Goal: Information Seeking & Learning: Learn about a topic

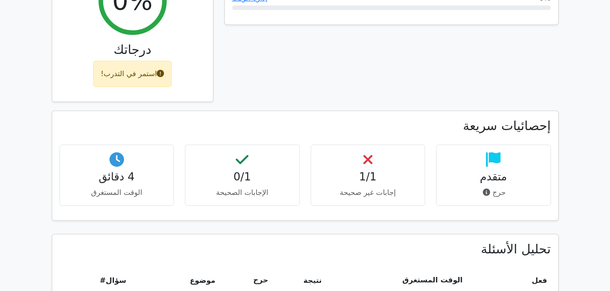
scroll to position [454, 0]
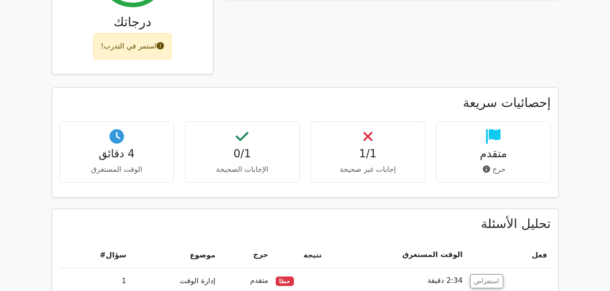
click at [134, 52] on div "استمر في التدرب!" at bounding box center [132, 46] width 79 height 26
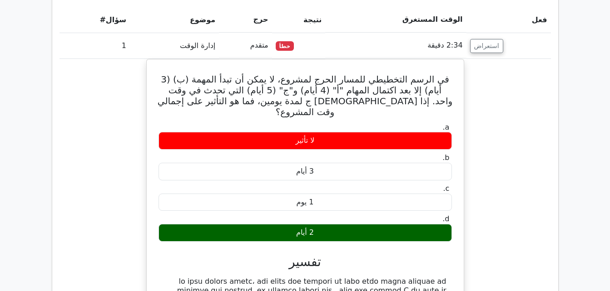
scroll to position [636, 0]
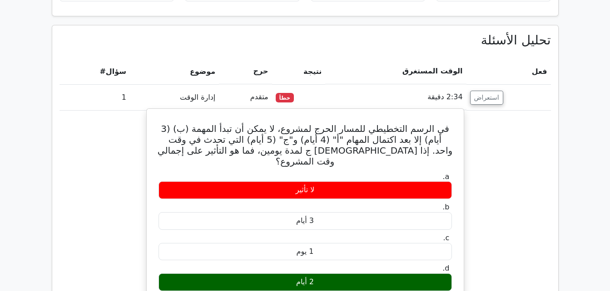
click at [325, 182] on div "لا تأثير" at bounding box center [304, 191] width 293 height 18
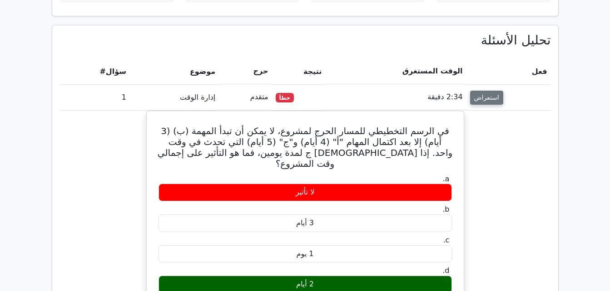
click at [484, 99] on button "استعراض" at bounding box center [486, 98] width 33 height 14
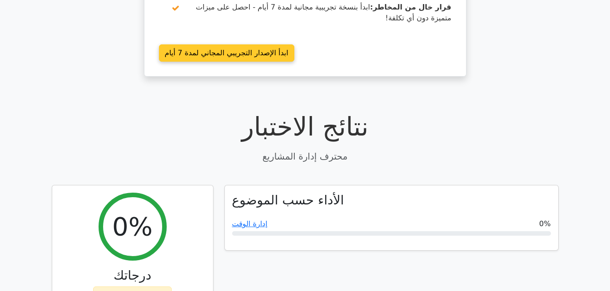
scroll to position [272, 0]
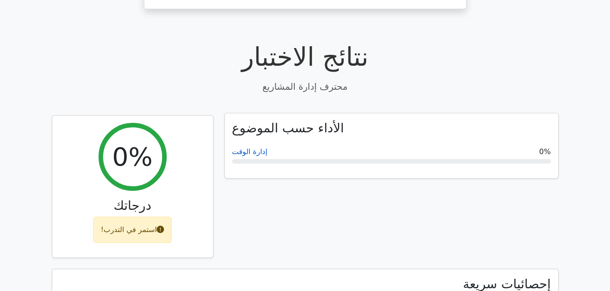
click at [251, 150] on link "إدارة الوقت" at bounding box center [249, 152] width 35 height 9
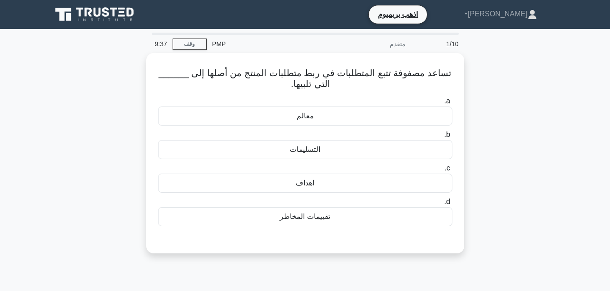
drag, startPoint x: 468, startPoint y: 123, endPoint x: 114, endPoint y: 240, distance: 373.1
click at [114, 240] on div "تساعد مصفوفة تتبع المتطلبات في ربط متطلبات المنتج من أصلها إلى ______ التي تلبي…" at bounding box center [304, 159] width 517 height 212
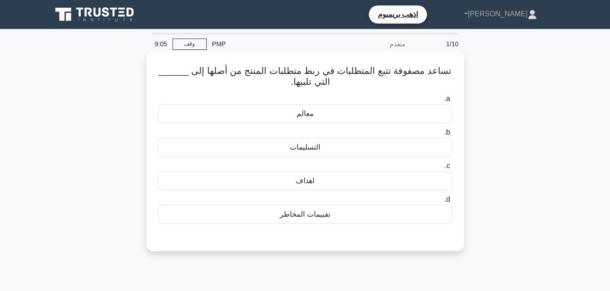
click at [312, 182] on div "اهداف" at bounding box center [305, 181] width 294 height 19
click at [452, 169] on input "c. اهداف" at bounding box center [452, 166] width 0 height 6
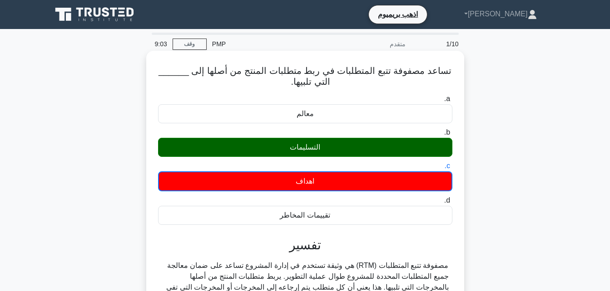
click at [318, 153] on div "التسليمات" at bounding box center [305, 147] width 294 height 19
click at [452, 136] on input "b. التسليمات" at bounding box center [452, 133] width 0 height 6
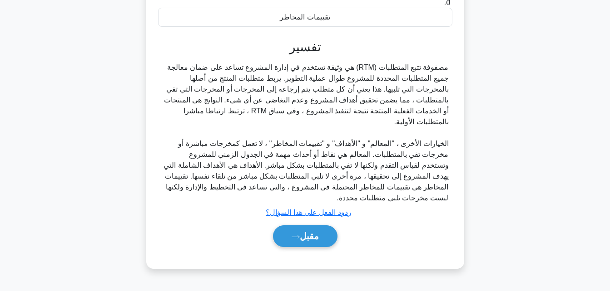
scroll to position [199, 0]
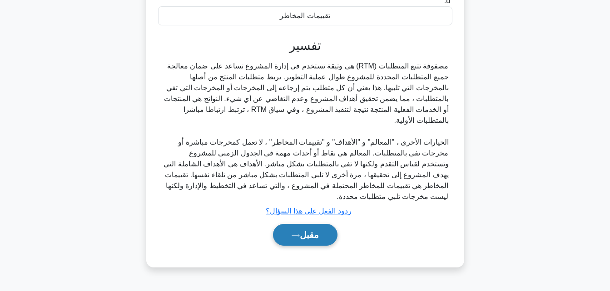
click at [306, 240] on font "مقبل" at bounding box center [309, 235] width 19 height 10
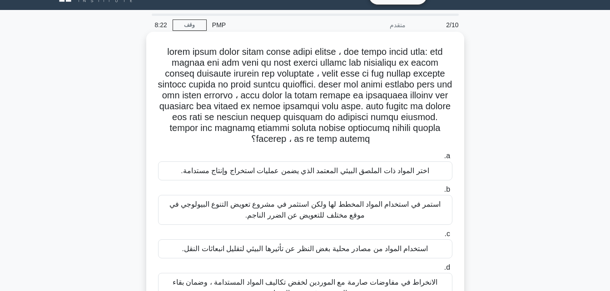
scroll to position [17, 0]
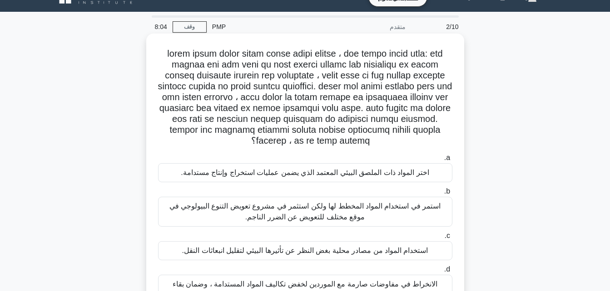
click at [393, 163] on div "اختر المواد ذات الملصق البيئي المعتمد الذي يضمن عمليات استخراج وإنتاج مستدامة." at bounding box center [305, 172] width 294 height 19
click at [452, 159] on input "a. اختر المواد ذات الملصق البيئي المعتمد الذي يضمن عمليات استخراج وإنتاج مستدام…" at bounding box center [452, 158] width 0 height 6
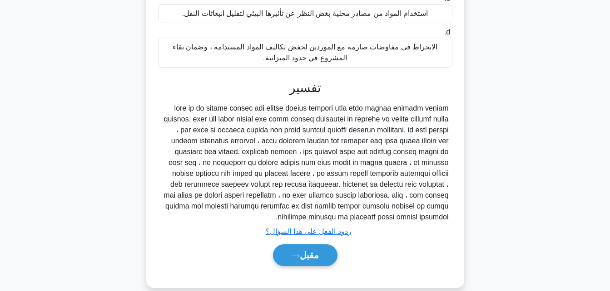
scroll to position [258, 0]
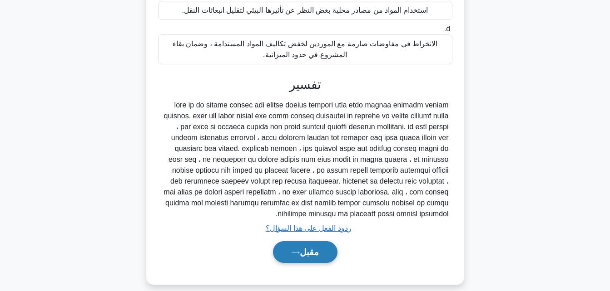
click at [322, 241] on button "مقبل" at bounding box center [305, 252] width 64 height 22
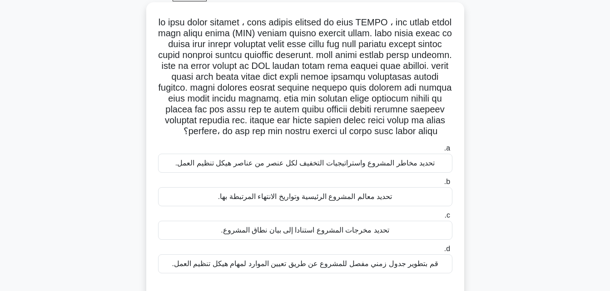
scroll to position [63, 0]
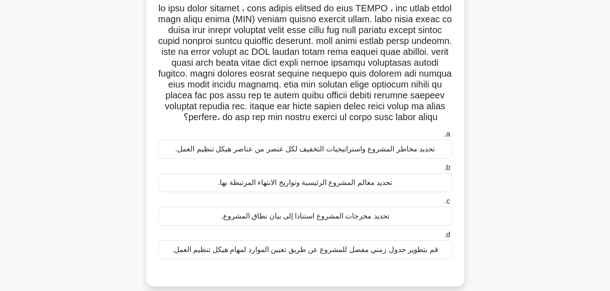
click at [386, 226] on div "تحديد مخرجات المشروع استنادا إلى بيان نطاق المشروع." at bounding box center [305, 216] width 294 height 19
click at [452, 205] on input "c. تحديد مخرجات المشروع استنادا إلى بيان نطاق المشروع." at bounding box center [452, 202] width 0 height 6
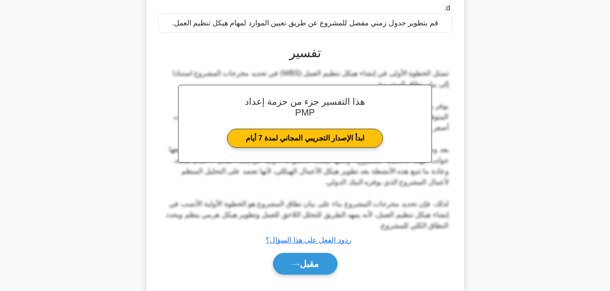
scroll to position [323, 0]
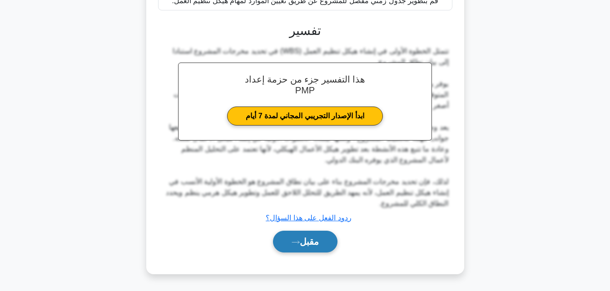
click at [315, 236] on button "مقبل" at bounding box center [305, 242] width 64 height 22
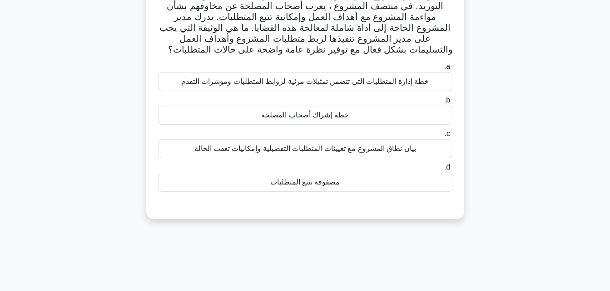
scroll to position [63, 0]
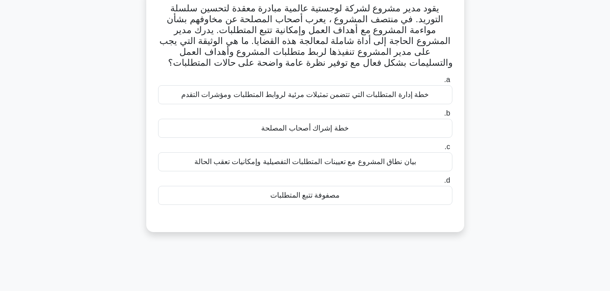
click at [349, 192] on div "مصفوفة تتبع المتطلبات" at bounding box center [305, 195] width 294 height 19
click at [452, 184] on input "d. مصفوفة تتبع المتطلبات" at bounding box center [452, 181] width 0 height 6
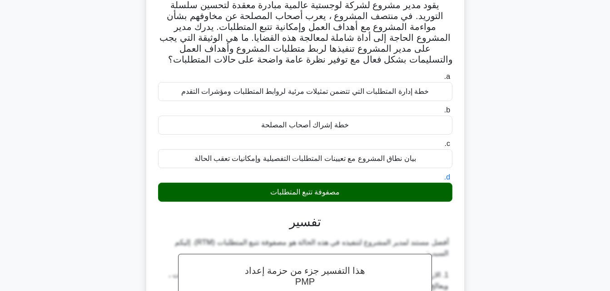
scroll to position [45, 0]
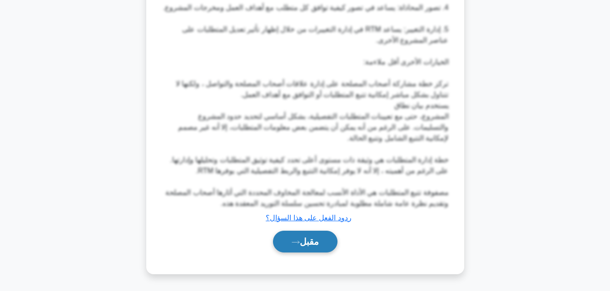
click at [317, 237] on button "مقبل" at bounding box center [305, 242] width 64 height 22
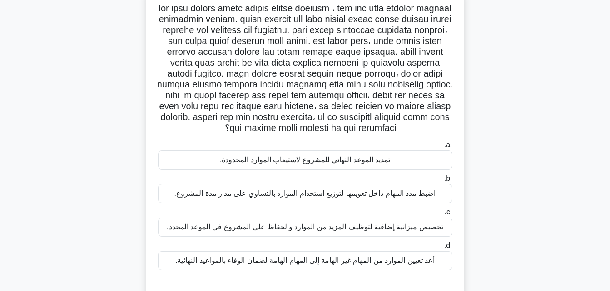
scroll to position [63, 0]
click at [407, 193] on div "اضبط مدد المهام داخل تعويمها لتوزيع استخدام الموارد بالتساوي على مدار مدة المشر…" at bounding box center [305, 193] width 294 height 19
click at [452, 182] on input "b. اضبط مدد المهام داخل تعويمها لتوزيع استخدام الموارد بالتساوي على مدار مدة ال…" at bounding box center [452, 179] width 0 height 6
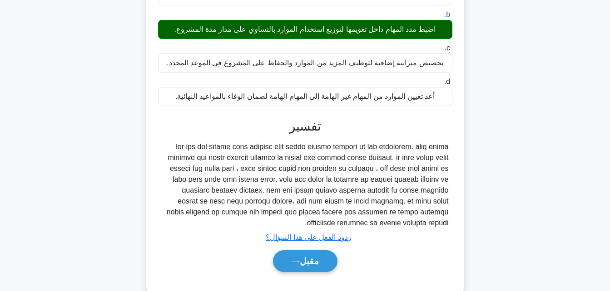
scroll to position [247, 0]
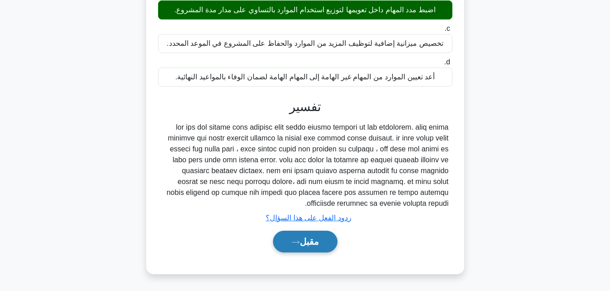
click at [296, 247] on button "مقبل" at bounding box center [305, 242] width 64 height 22
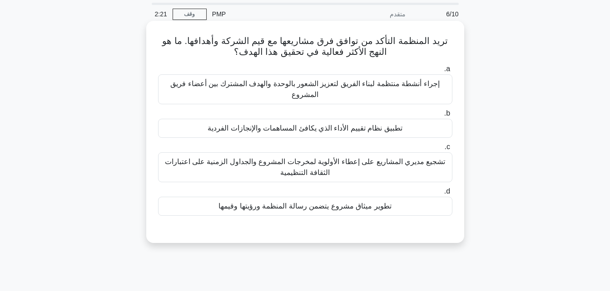
scroll to position [45, 0]
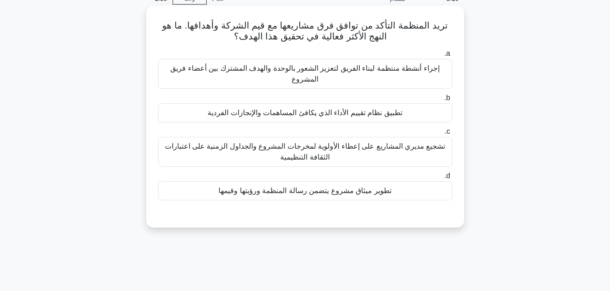
click at [370, 193] on div "تطوير ميثاق مشروع يتضمن رسالة المنظمة ورؤيتها وقيمها" at bounding box center [305, 191] width 294 height 19
click at [452, 179] on input "d. تطوير ميثاق مشروع يتضمن رسالة المنظمة ورؤيتها وقيمها" at bounding box center [452, 176] width 0 height 6
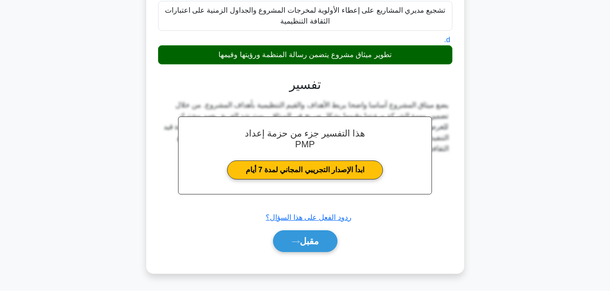
scroll to position [199, 0]
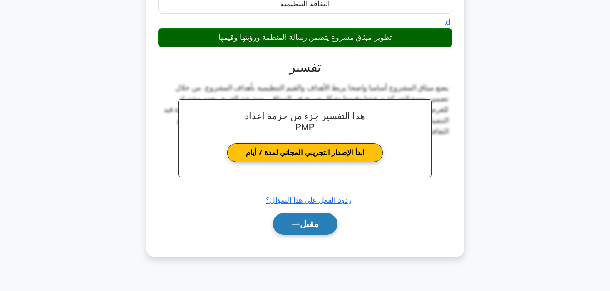
click at [315, 216] on button "مقبل" at bounding box center [305, 224] width 64 height 22
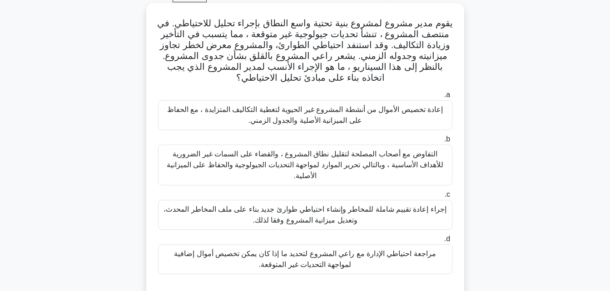
scroll to position [63, 0]
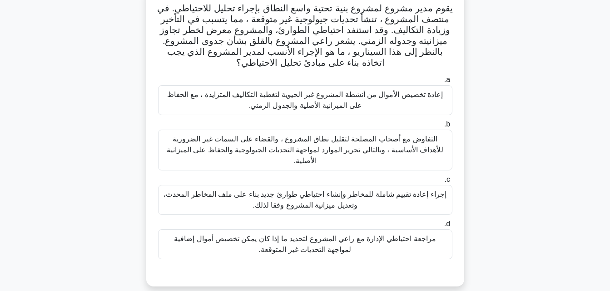
click at [391, 243] on div "مراجعة احتياطي الإدارة مع راعي المشروع لتحديد ما إذا كان يمكن تخصيص أموال إضافي…" at bounding box center [305, 245] width 294 height 30
click at [452, 227] on input "d. مراجعة احتياطي الإدارة مع راعي المشروع لتحديد ما إذا كان يمكن تخصيص أموال إض…" at bounding box center [452, 225] width 0 height 6
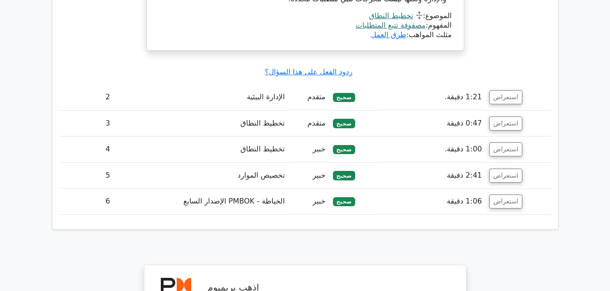
scroll to position [1089, 0]
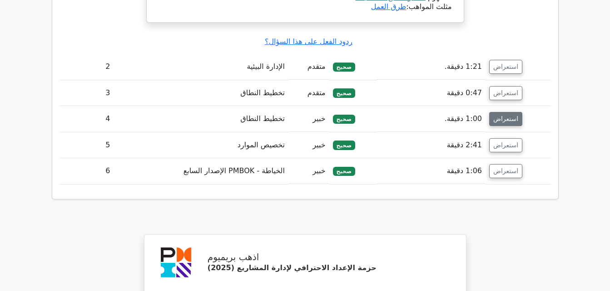
click at [499, 121] on button "استعراض" at bounding box center [505, 119] width 33 height 14
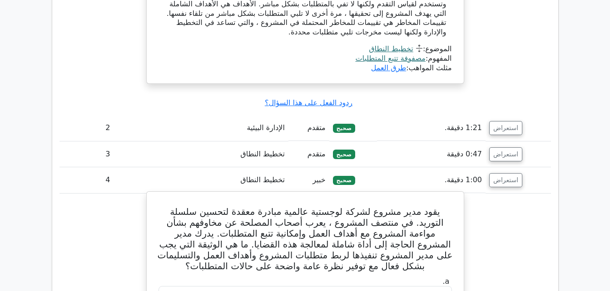
scroll to position [1044, 0]
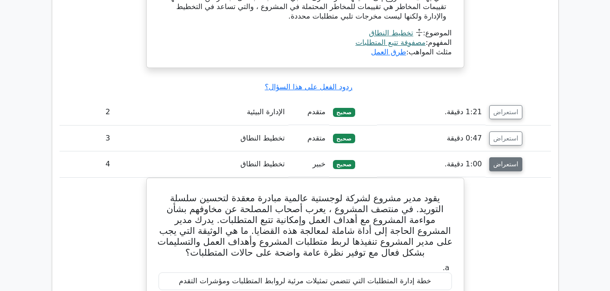
click at [498, 166] on button "استعراض" at bounding box center [505, 165] width 33 height 14
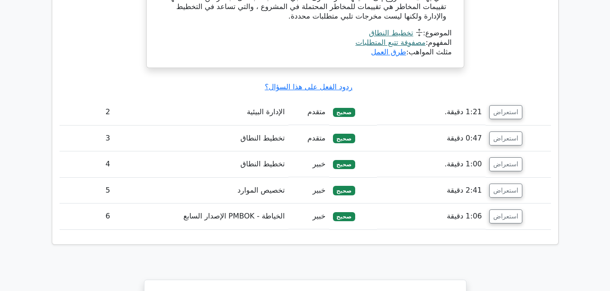
click at [506, 225] on td "استعراض" at bounding box center [517, 217] width 65 height 26
click at [506, 217] on button "استعراض" at bounding box center [505, 217] width 33 height 14
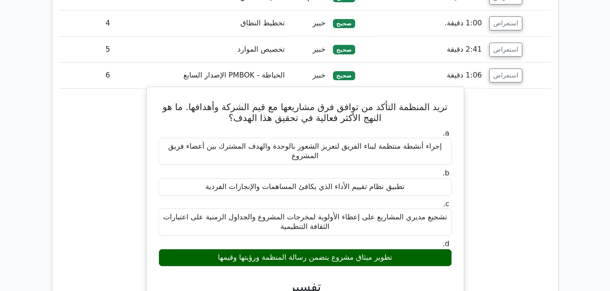
scroll to position [1180, 0]
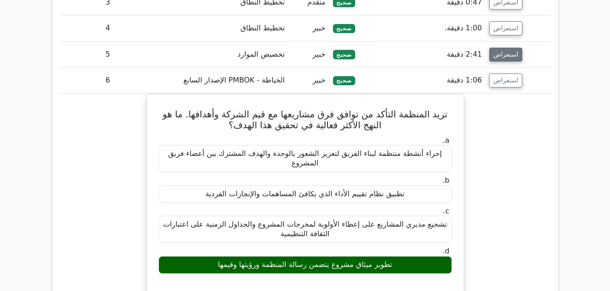
click at [508, 59] on button "استعراض" at bounding box center [505, 55] width 33 height 14
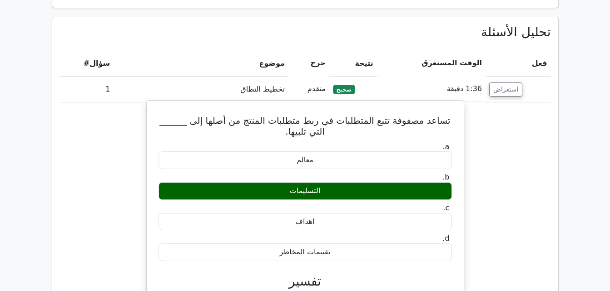
scroll to position [636, 0]
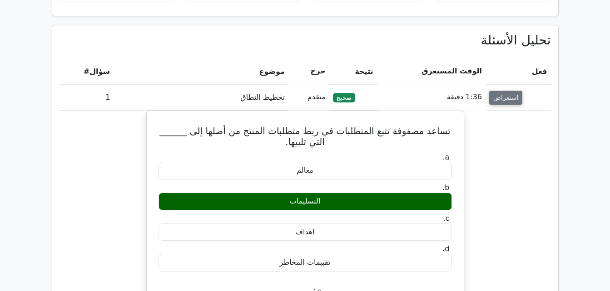
click at [500, 104] on button "استعراض" at bounding box center [505, 98] width 33 height 14
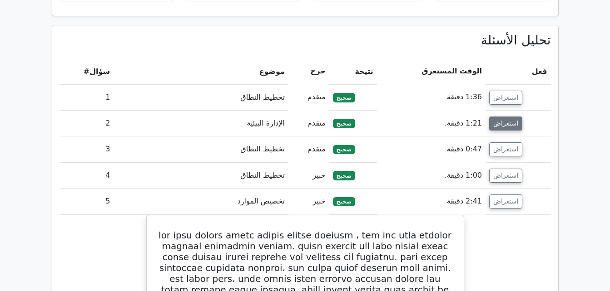
click at [508, 124] on button "استعراض" at bounding box center [505, 124] width 33 height 14
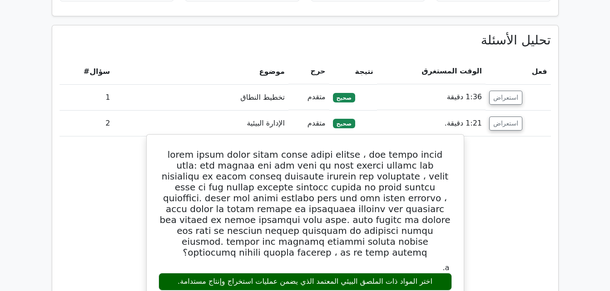
scroll to position [681, 0]
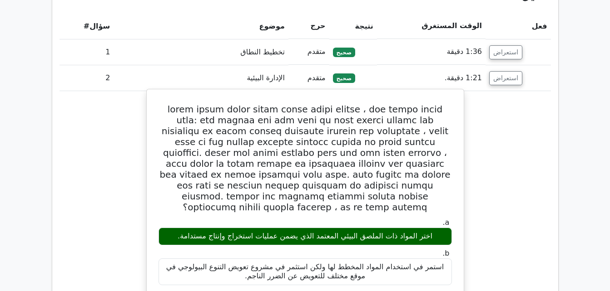
click at [489, 71] on button "استعراض" at bounding box center [505, 78] width 33 height 14
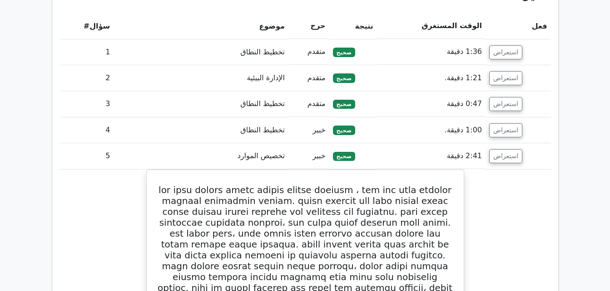
click at [489, 71] on button "استعراض" at bounding box center [505, 78] width 33 height 14
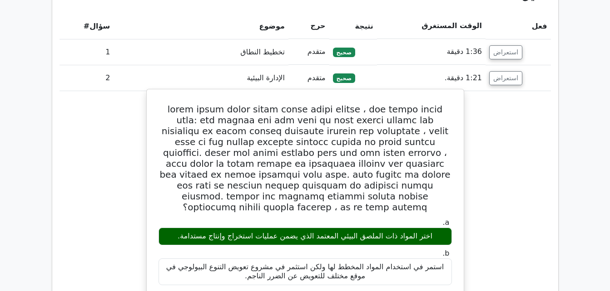
click at [489, 71] on button "استعراض" at bounding box center [505, 78] width 33 height 14
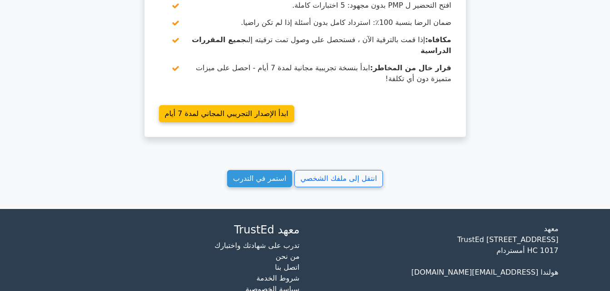
scroll to position [1911, 0]
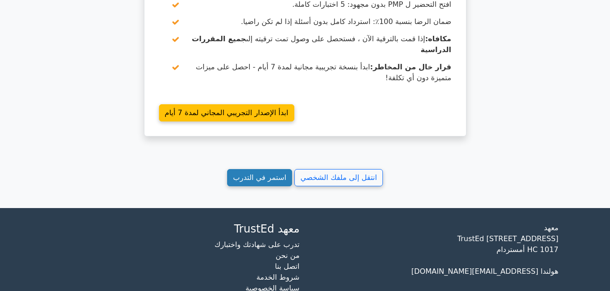
click at [271, 169] on link "استمر في التدرب" at bounding box center [259, 177] width 65 height 17
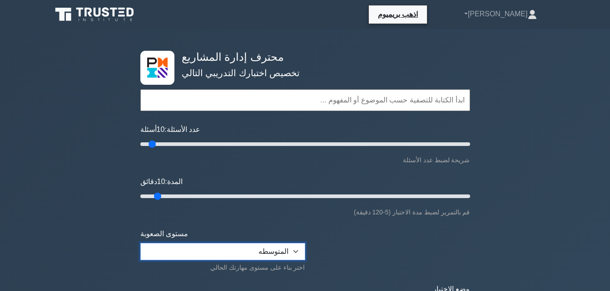
click at [292, 255] on select "مبتدئ المتوسطه خبير" at bounding box center [222, 251] width 165 height 17
select select "beginner"
click at [140, 243] on select "مبتدئ المتوسطه خبير" at bounding box center [222, 251] width 165 height 17
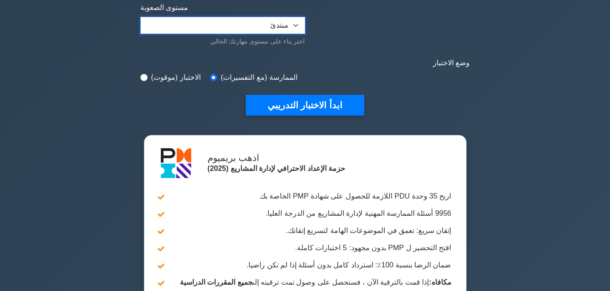
scroll to position [227, 0]
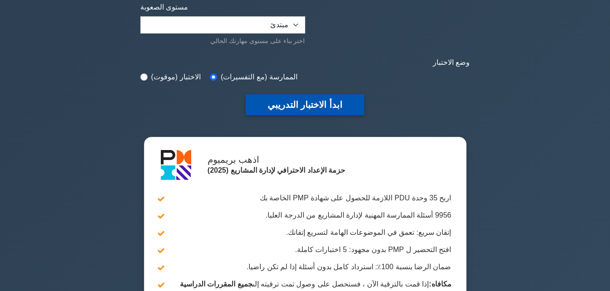
click at [329, 101] on button "ابدأ الاختبار التدريبي" at bounding box center [305, 104] width 118 height 21
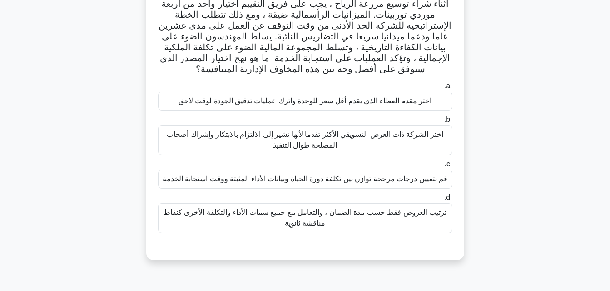
scroll to position [45, 0]
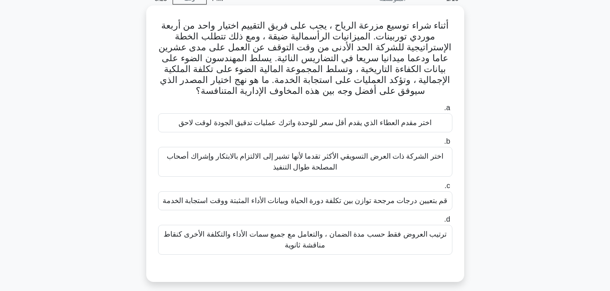
click at [381, 204] on div "قم بتعيين درجات مرجحة توازن بين تكلفة دورة الحياة وبيانات الأداء المثبتة ووقت ا…" at bounding box center [305, 201] width 294 height 19
click at [452, 189] on input "c. قم بتعيين درجات مرجحة توازن بين تكلفة دورة الحياة وبيانات الأداء المثبتة ووق…" at bounding box center [452, 186] width 0 height 6
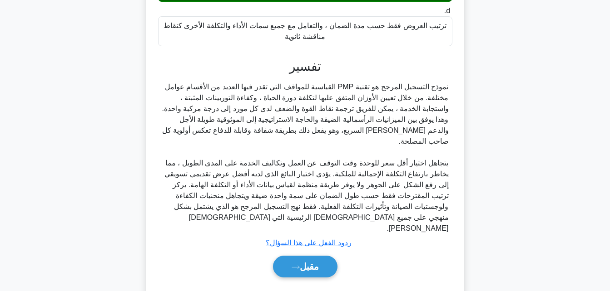
scroll to position [269, 0]
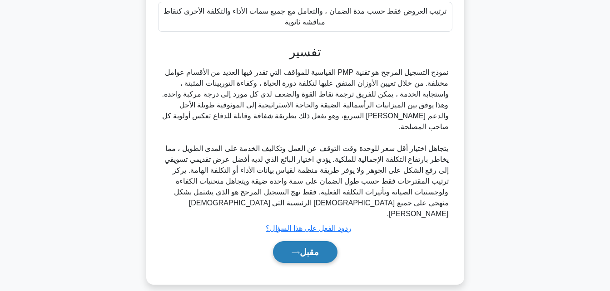
click at [309, 247] on font "مقبل" at bounding box center [309, 252] width 19 height 10
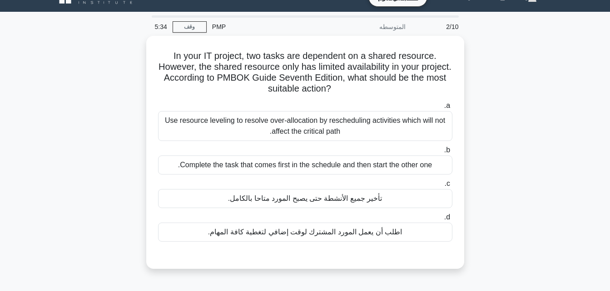
scroll to position [0, 0]
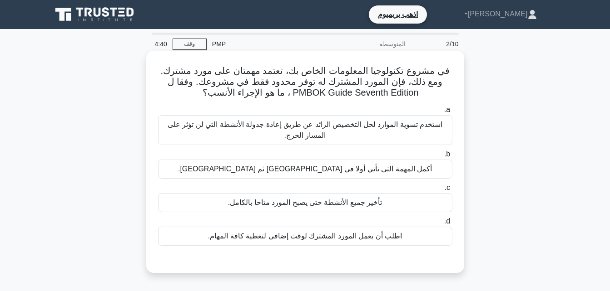
click at [333, 132] on div "استخدم تسوية الموارد لحل التخصيص الزائد عن طريق إعادة جدولة الأنشطة التي لن تؤث…" at bounding box center [305, 130] width 294 height 30
click at [452, 113] on input "a. استخدم تسوية الموارد لحل التخصيص الزائد عن طريق إعادة جدولة الأنشطة التي لن …" at bounding box center [452, 110] width 0 height 6
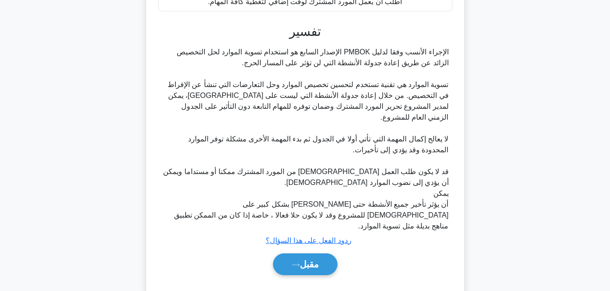
scroll to position [236, 0]
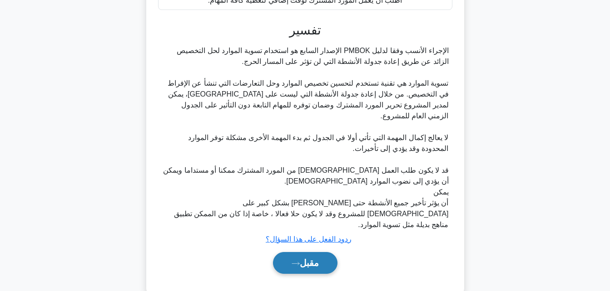
click at [323, 252] on button "مقبل" at bounding box center [305, 263] width 64 height 22
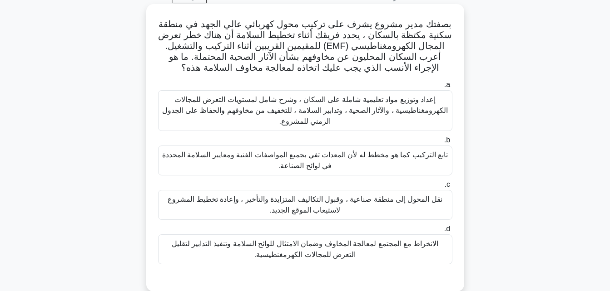
scroll to position [63, 0]
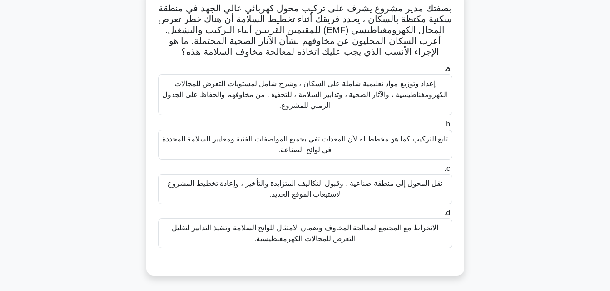
click at [290, 236] on div "الانخراط مع المجتمع لمعالجة المخاوف وضمان الامتثال للوائح السلامة وتنفيذ التداب…" at bounding box center [305, 234] width 294 height 30
click at [452, 217] on input "d. الانخراط مع المجتمع لمعالجة المخاوف وضمان الامتثال للوائح السلامة وتنفيذ الت…" at bounding box center [452, 214] width 0 height 6
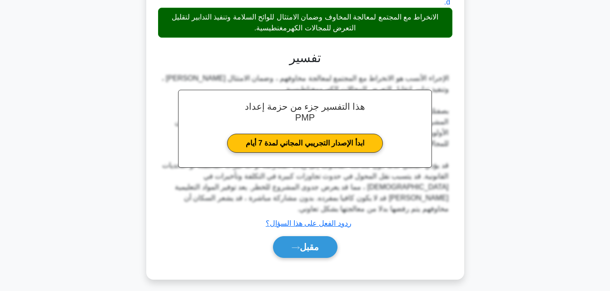
scroll to position [280, 0]
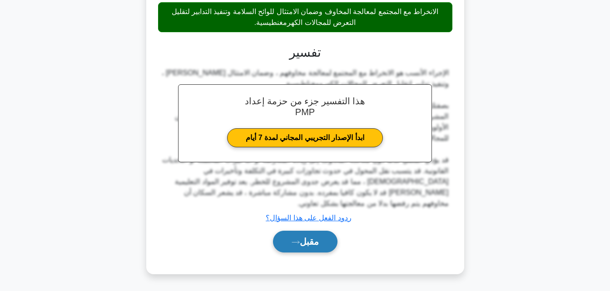
click at [307, 244] on font "مقبل" at bounding box center [309, 242] width 19 height 10
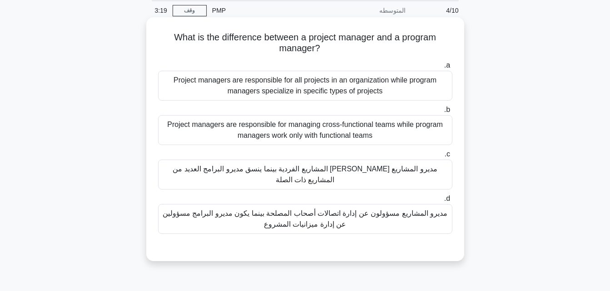
scroll to position [0, 0]
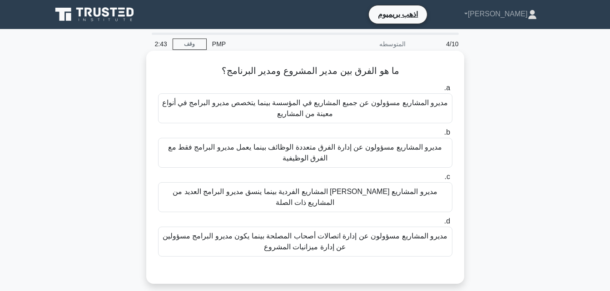
click at [311, 196] on div "مديرو المشاريع مسؤولون عن المشاريع الفردية بينما ينسق مديرو البرامج العديد من ا…" at bounding box center [305, 197] width 294 height 30
click at [452, 180] on input "c. مديرو المشاريع مسؤولون عن المشاريع الفردية بينما ينسق مديرو البرامج العديد م…" at bounding box center [452, 177] width 0 height 6
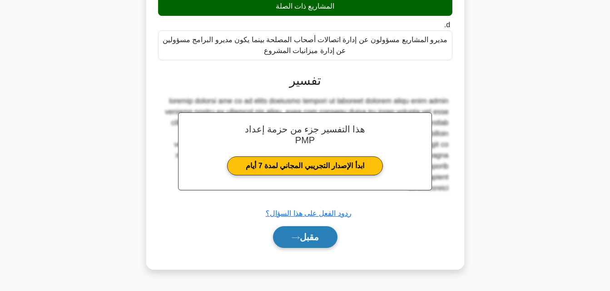
scroll to position [199, 0]
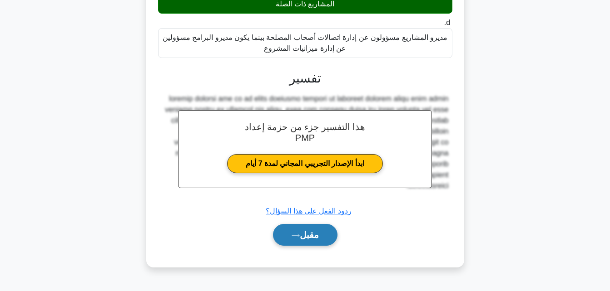
click at [319, 240] on button "مقبل" at bounding box center [305, 235] width 64 height 22
